Goal: Information Seeking & Learning: Understand process/instructions

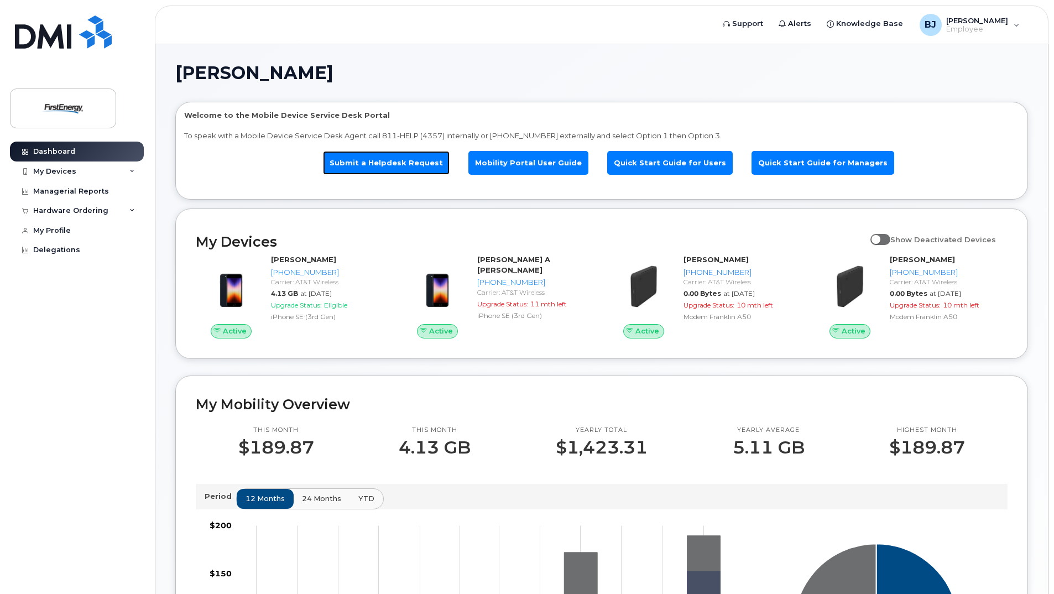
click at [408, 168] on link "Submit a Helpdesk Request" at bounding box center [386, 163] width 127 height 24
click at [510, 166] on link "Mobility Portal User Guide" at bounding box center [528, 163] width 120 height 24
